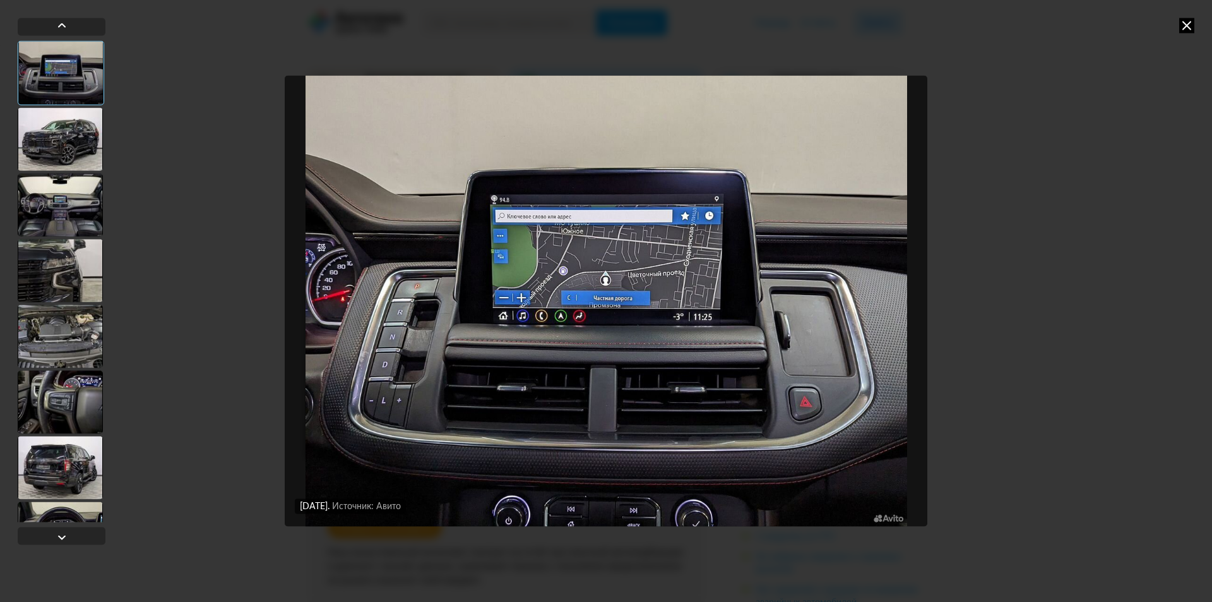
click at [69, 213] on div at bounding box center [60, 204] width 85 height 63
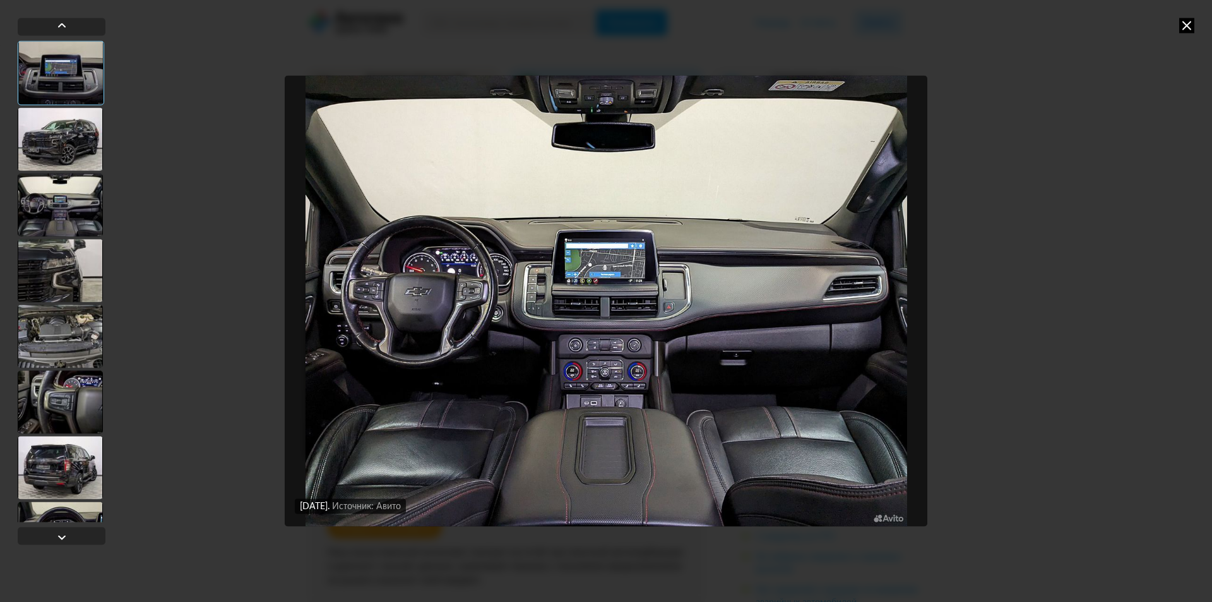
click at [69, 288] on div at bounding box center [60, 270] width 85 height 63
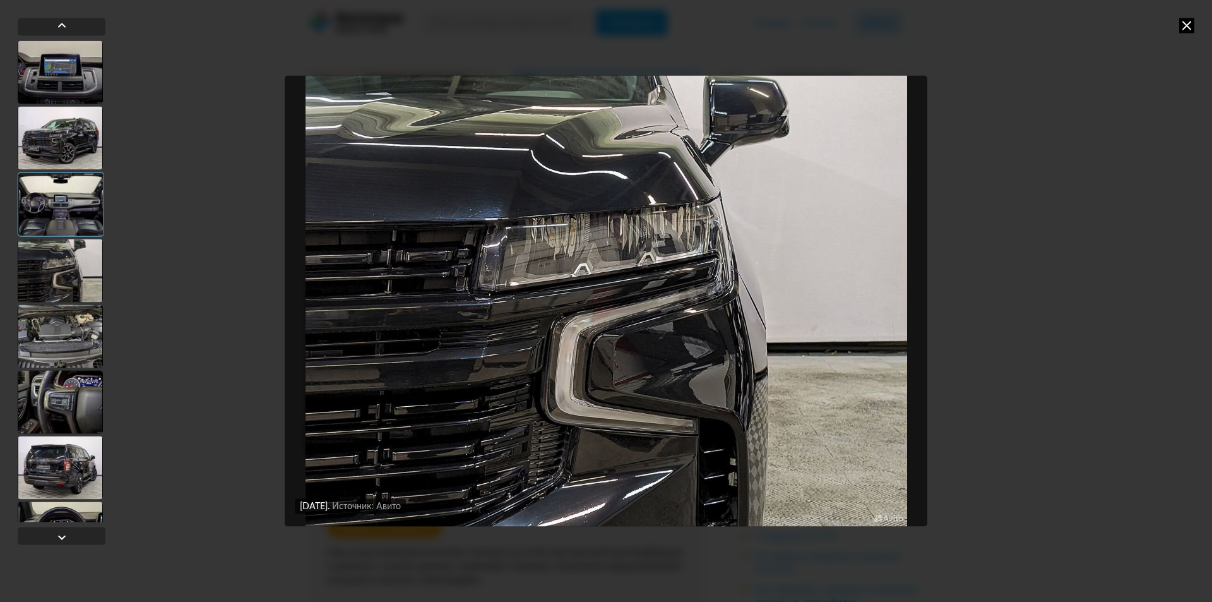
click at [66, 339] on div at bounding box center [60, 335] width 85 height 63
click at [72, 422] on div at bounding box center [60, 401] width 85 height 63
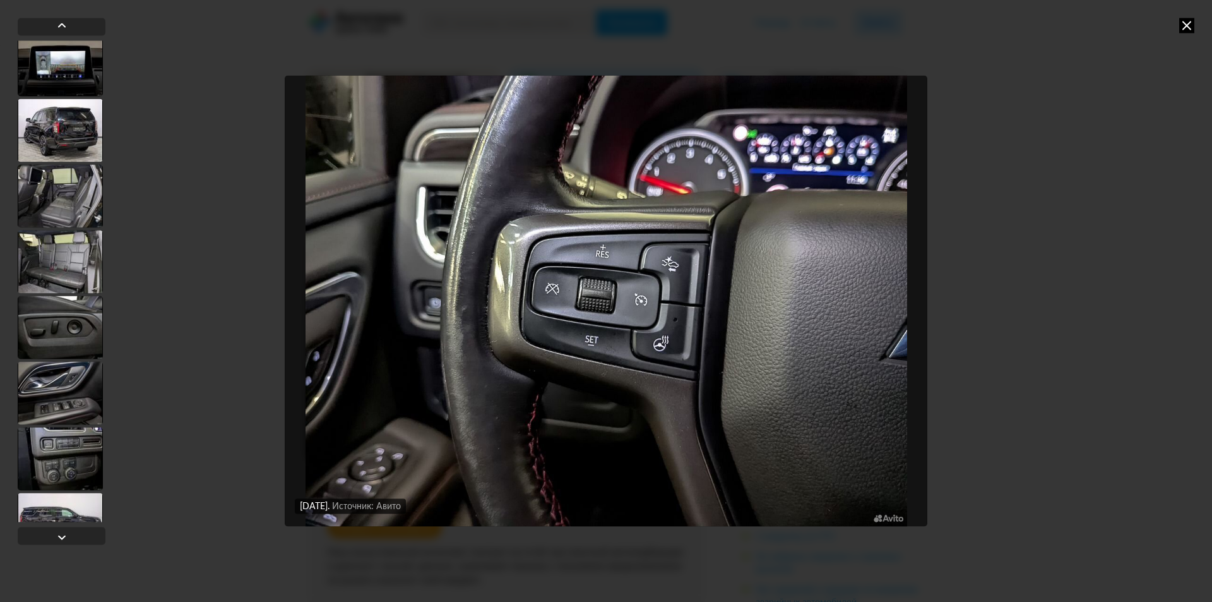
scroll to position [1137, 0]
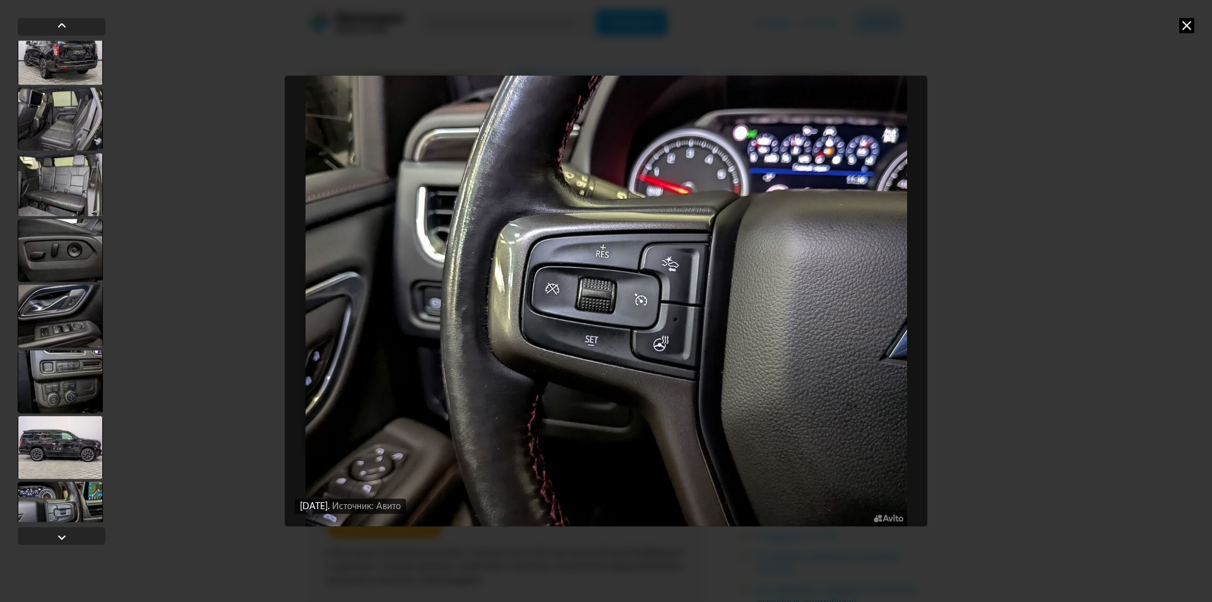
click at [69, 369] on div at bounding box center [60, 381] width 85 height 63
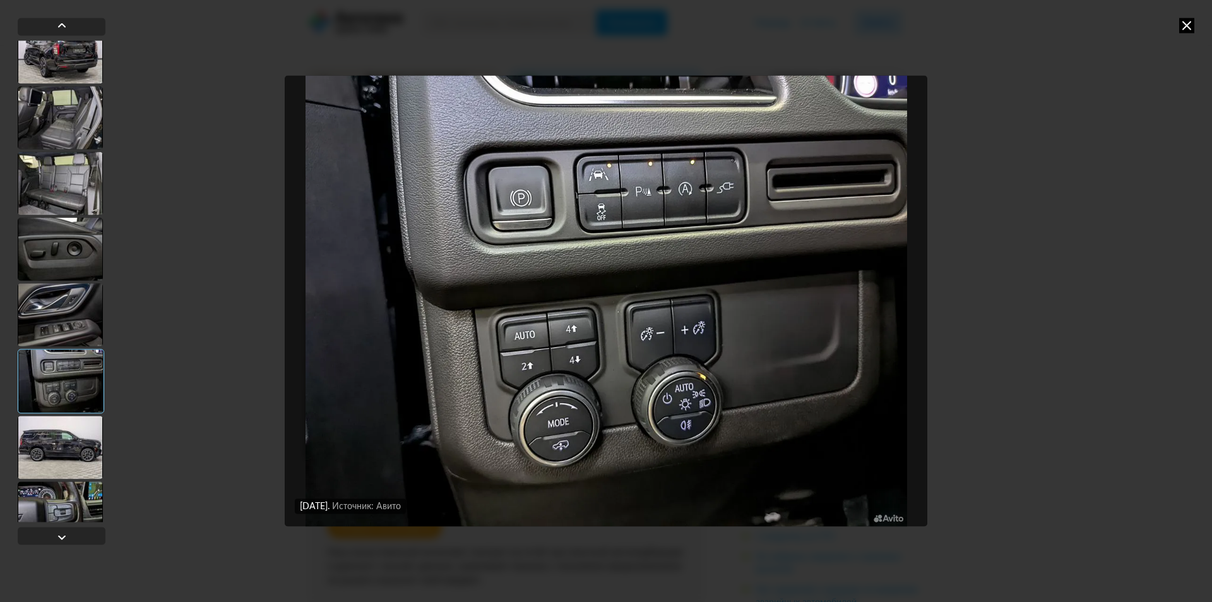
scroll to position [1135, 0]
click at [1185, 30] on icon at bounding box center [1186, 25] width 15 height 15
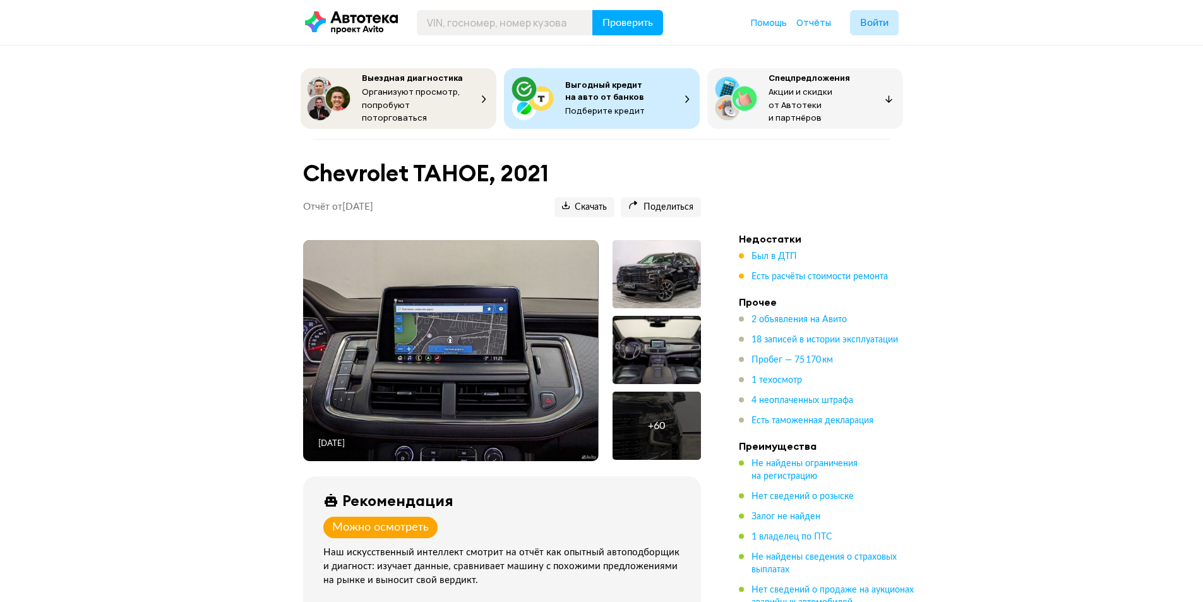
click at [499, 349] on img at bounding box center [450, 350] width 295 height 221
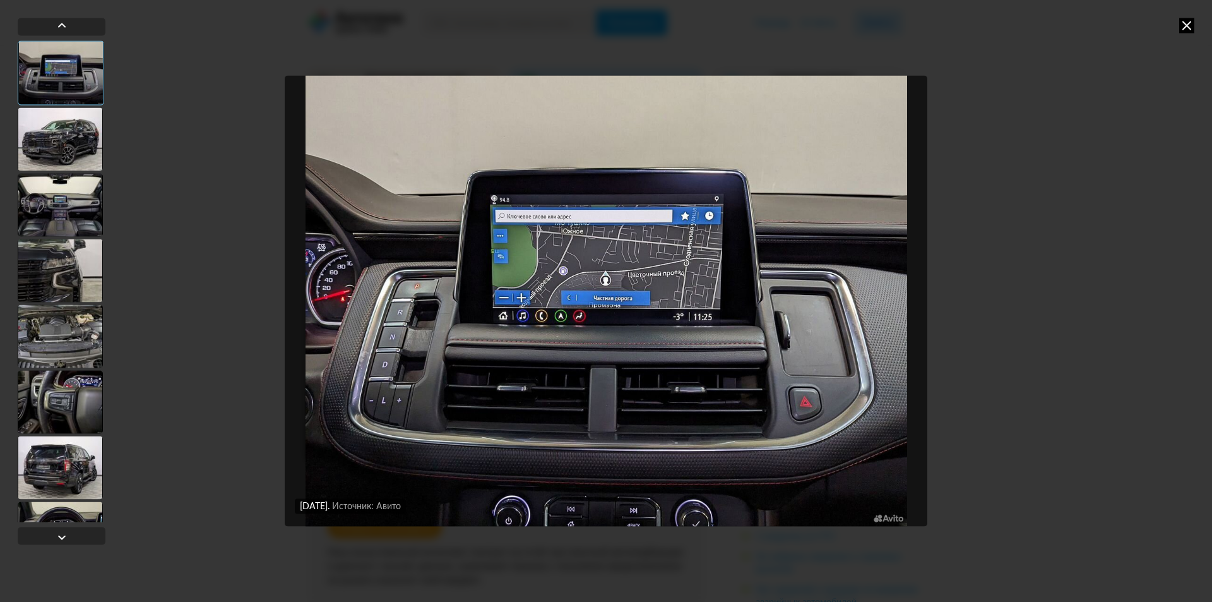
click at [52, 151] on div at bounding box center [60, 138] width 85 height 63
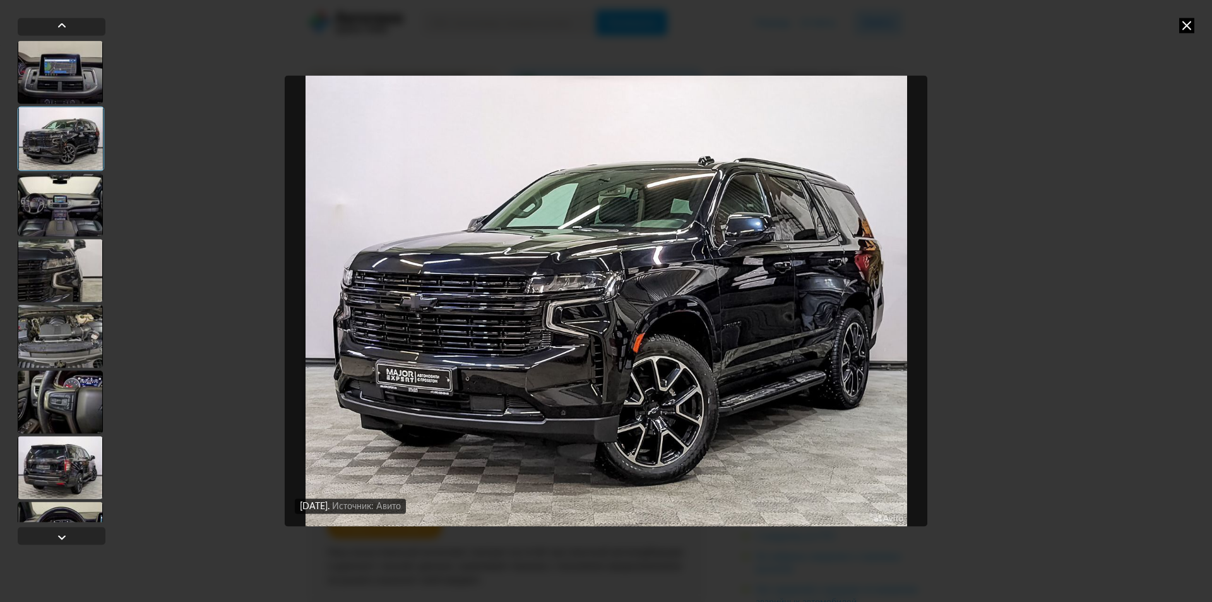
click at [48, 148] on div at bounding box center [61, 138] width 87 height 64
click at [57, 227] on div at bounding box center [60, 204] width 85 height 63
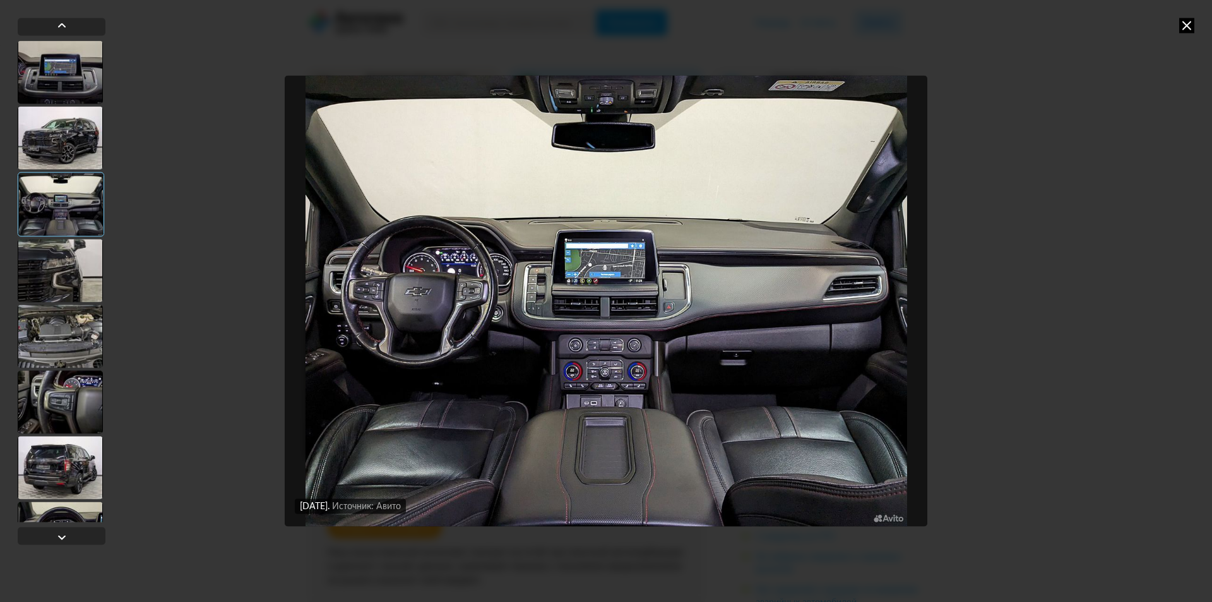
click at [58, 272] on div at bounding box center [60, 270] width 85 height 63
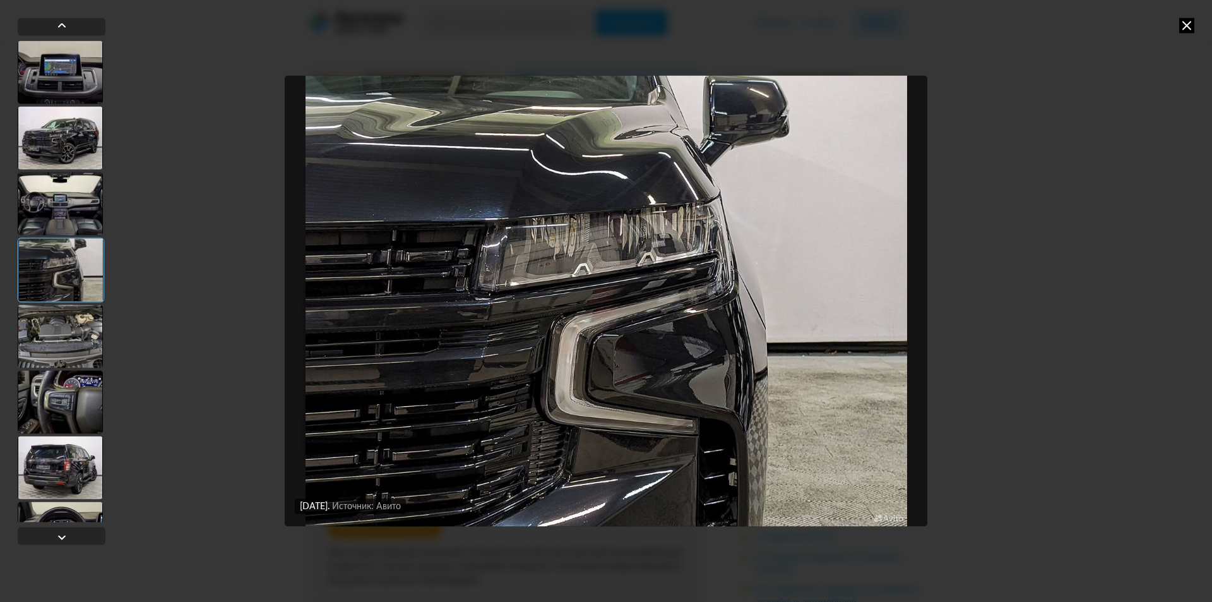
click at [52, 368] on div at bounding box center [62, 280] width 88 height 481
click at [59, 306] on div at bounding box center [60, 335] width 85 height 63
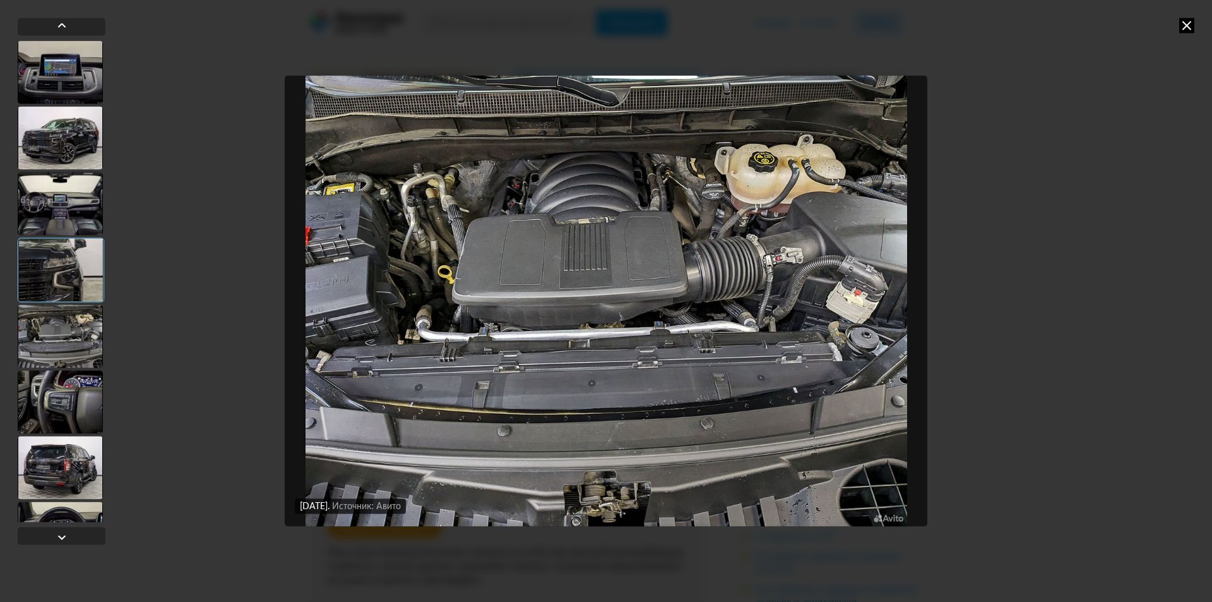
click at [82, 407] on div at bounding box center [60, 401] width 85 height 63
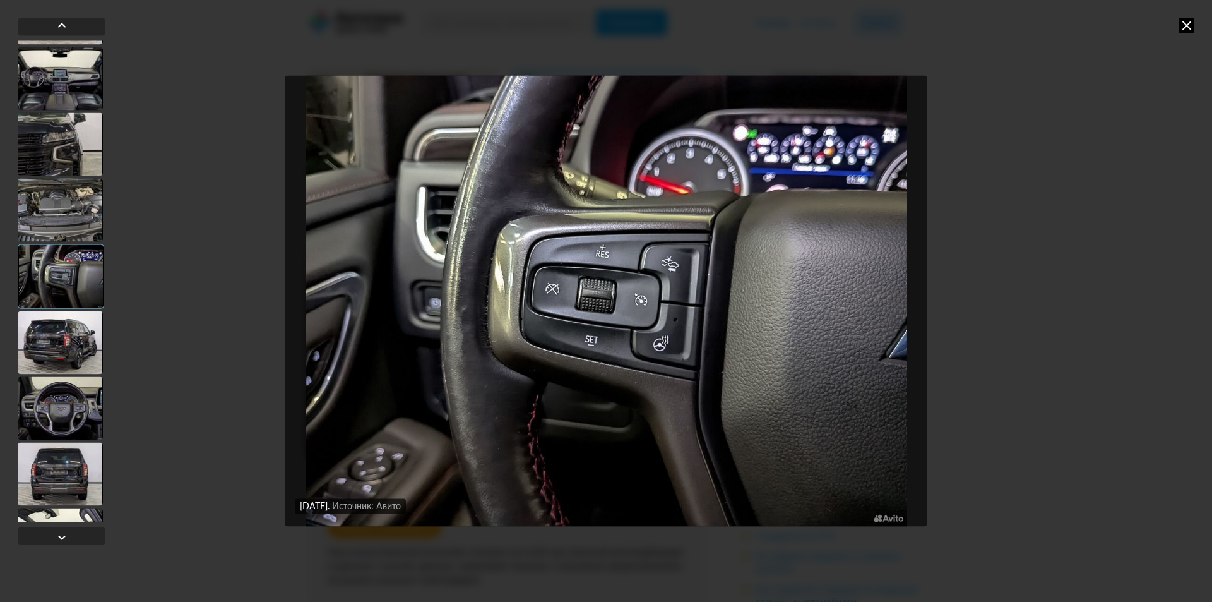
scroll to position [126, 0]
click at [61, 414] on div at bounding box center [60, 406] width 85 height 63
